Goal: Task Accomplishment & Management: Manage account settings

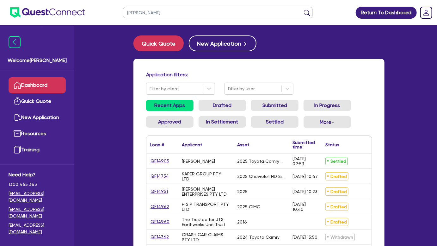
type input "[PERSON_NAME]"
click at [302, 9] on button "submit" at bounding box center [307, 13] width 10 height 9
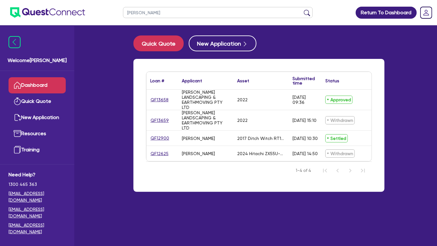
click at [166, 104] on div "QF13658" at bounding box center [162, 99] width 32 height 20
click at [162, 100] on link "QF13658" at bounding box center [159, 99] width 19 height 7
select select "PRIMARY_ASSETS"
select select "HEAVY_TRUCKS"
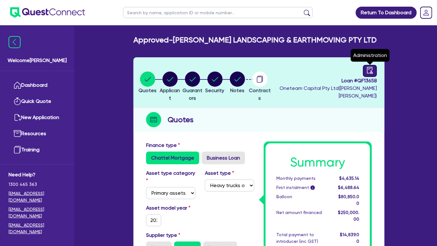
click at [364, 67] on link at bounding box center [370, 71] width 14 height 12
select select "APPROVED_WAITING_FOR_MORE_INFO"
select select "Moneytech"
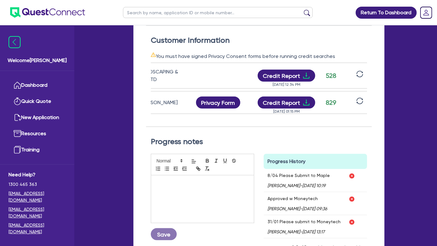
scroll to position [0, 67]
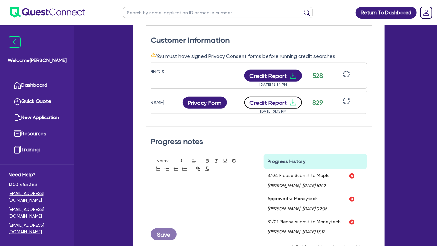
click at [294, 101] on icon "download" at bounding box center [293, 103] width 8 height 8
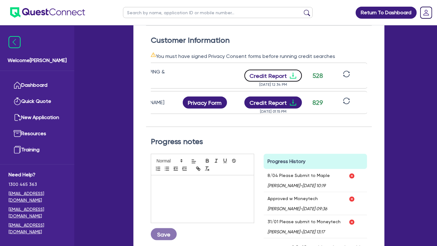
click at [294, 77] on icon "download" at bounding box center [293, 76] width 6 height 6
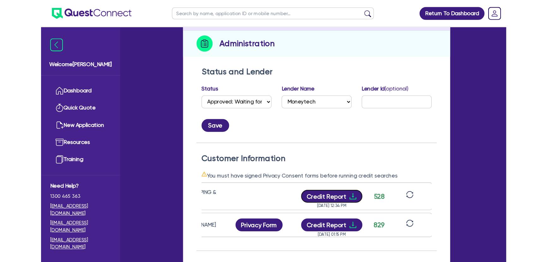
scroll to position [0, 0]
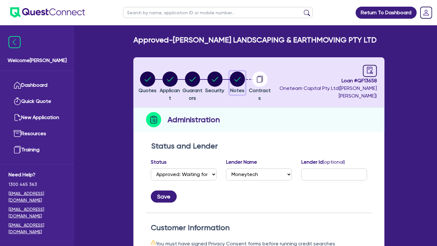
click at [245, 78] on circle "button" at bounding box center [237, 78] width 15 height 15
select select "Other"
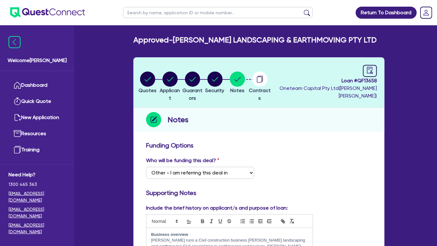
click at [83, 9] on img at bounding box center [47, 12] width 75 height 10
